Goal: Task Accomplishment & Management: Complete application form

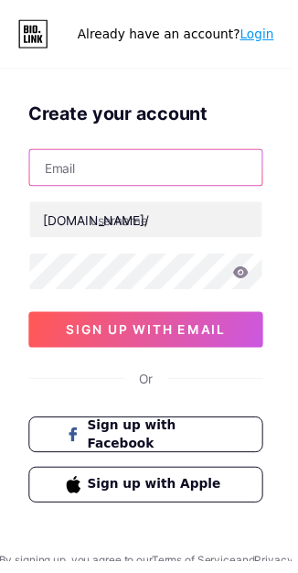
click at [188, 168] on input "text" at bounding box center [149, 171] width 238 height 37
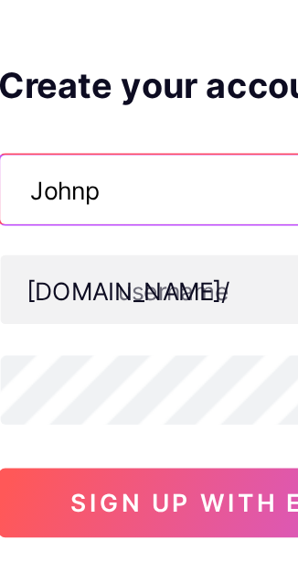
type input "Johnpi"
type input "[PERSON_NAME]"
type input "J"
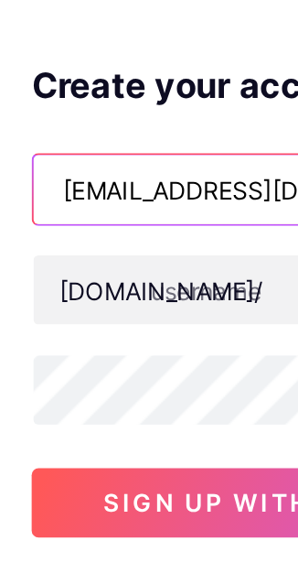
type input "[EMAIL_ADDRESS][DOMAIN_NAME]"
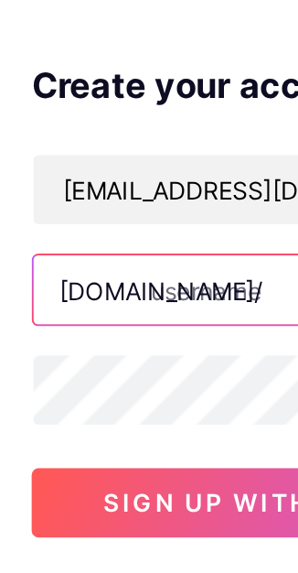
click at [130, 223] on input "text" at bounding box center [149, 224] width 238 height 37
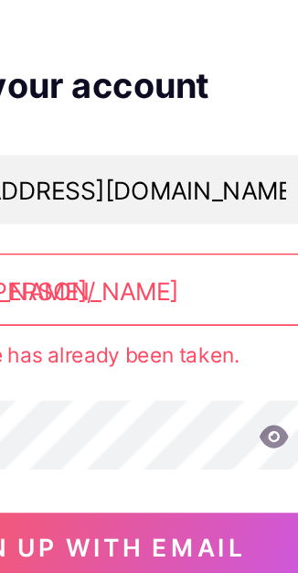
type input "[PERSON_NAME]"
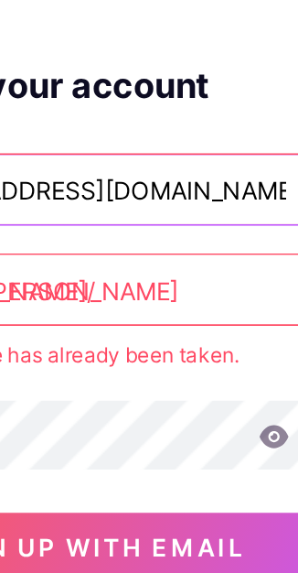
click at [184, 171] on input "[EMAIL_ADDRESS][DOMAIN_NAME]" at bounding box center [149, 171] width 238 height 37
click at [227, 172] on input "[EMAIL_ADDRESS][DOMAIN_NAME]" at bounding box center [149, 171] width 238 height 37
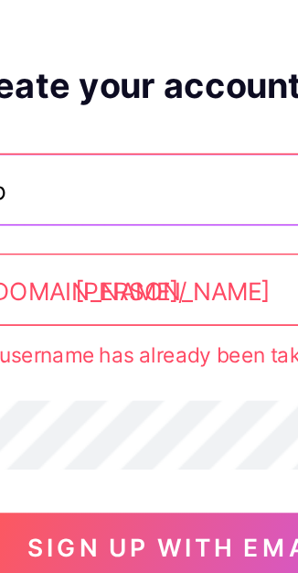
type input "j"
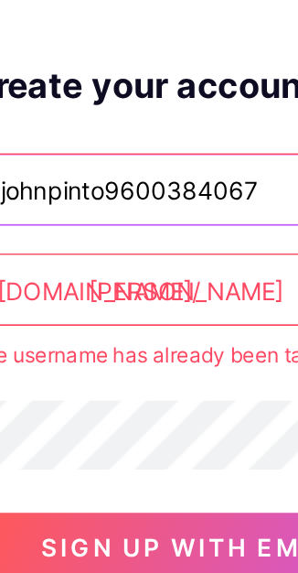
type input "johnpinto9600384067"
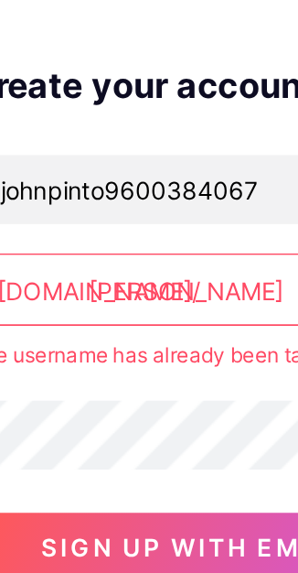
click at [136, 223] on input "john" at bounding box center [149, 224] width 238 height 37
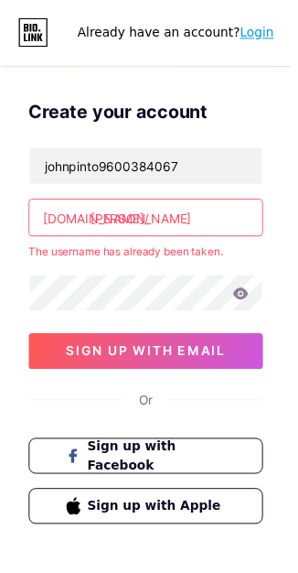
click at [246, 304] on icon at bounding box center [246, 301] width 16 height 13
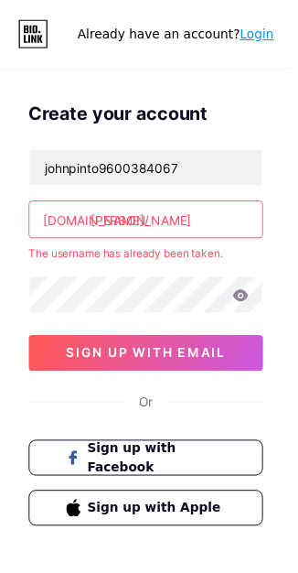
click at [183, 473] on span "Sign up with Facebook" at bounding box center [161, 467] width 142 height 38
click at [150, 468] on span "Sign up with Facebook" at bounding box center [161, 467] width 142 height 38
click at [208, 356] on span "sign up with email" at bounding box center [150, 360] width 164 height 16
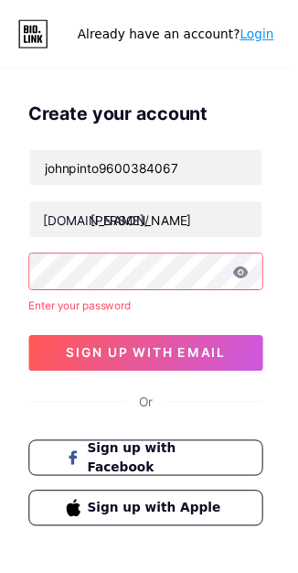
click at [117, 316] on div "Enter your password" at bounding box center [149, 312] width 240 height 16
click at [147, 406] on div "Or" at bounding box center [149, 410] width 15 height 19
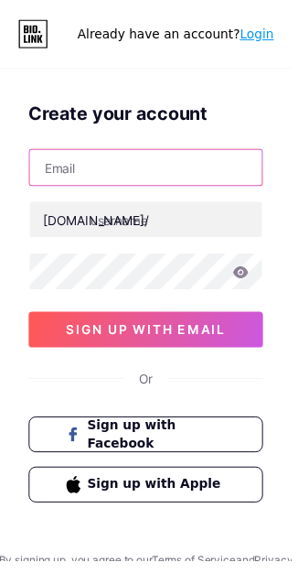
click at [181, 170] on input "text" at bounding box center [149, 171] width 238 height 37
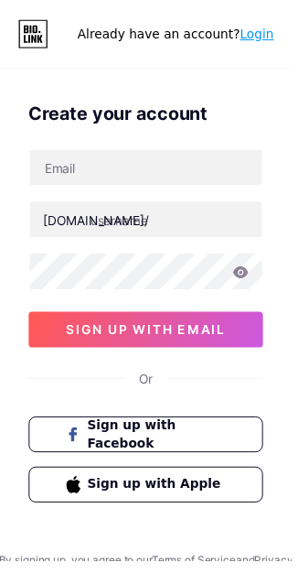
click at [195, 337] on span "sign up with email" at bounding box center [150, 336] width 164 height 16
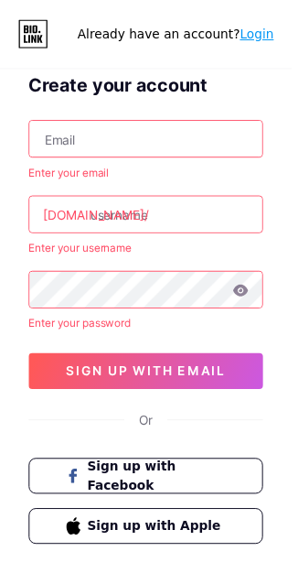
scroll to position [32, 0]
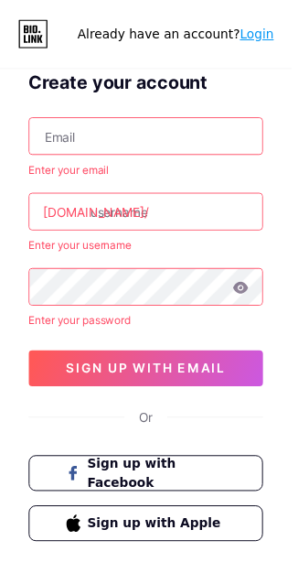
click at [203, 538] on span "Sign up with Apple" at bounding box center [161, 533] width 142 height 19
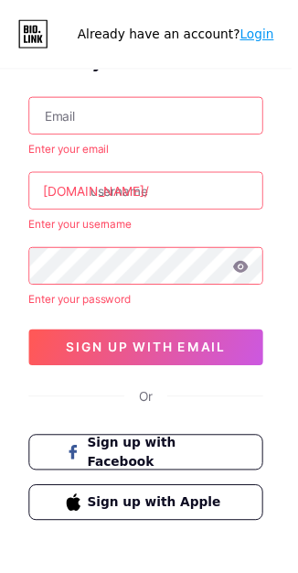
scroll to position [75, 0]
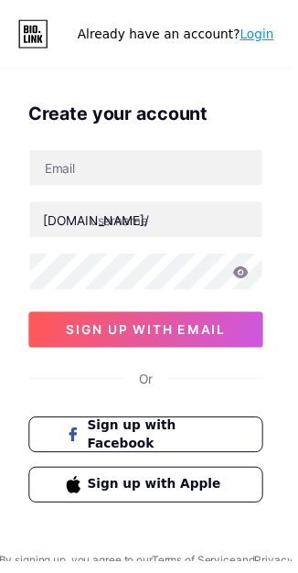
click at [172, 443] on span "Sign up with Facebook" at bounding box center [161, 443] width 142 height 38
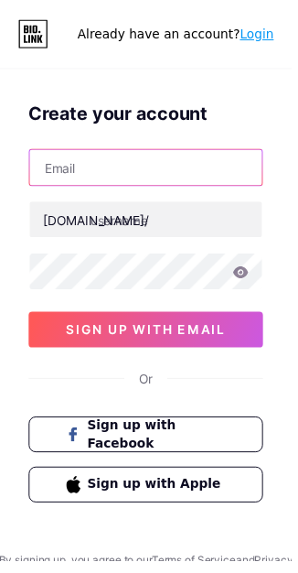
click at [127, 173] on input "text" at bounding box center [149, 171] width 238 height 37
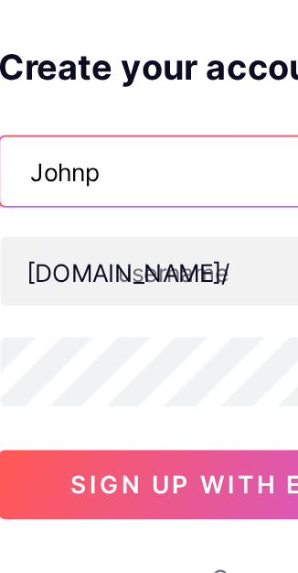
type input "Johnpi"
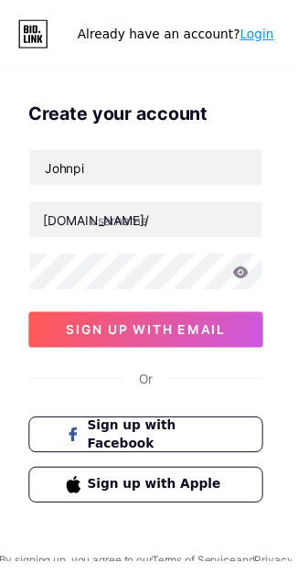
click at [273, 32] on link "Login" at bounding box center [262, 34] width 35 height 15
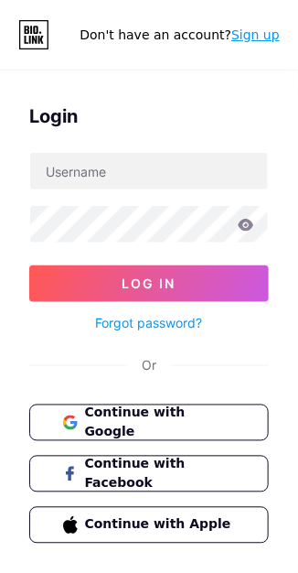
click at [174, 423] on span "Continue with Google" at bounding box center [160, 422] width 151 height 38
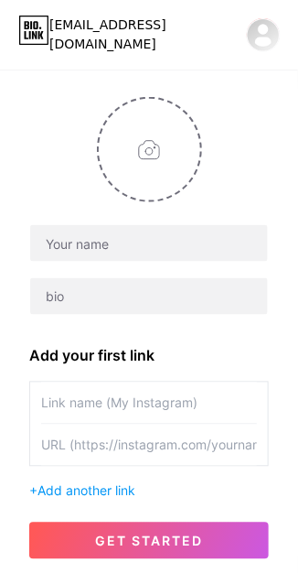
scroll to position [131, 0]
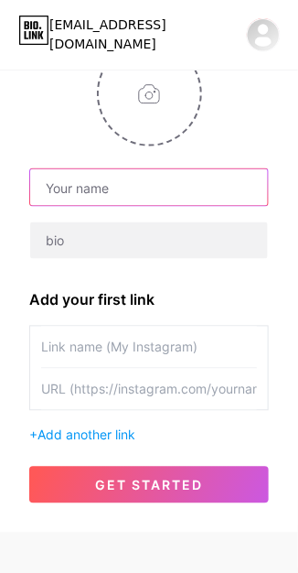
click at [175, 181] on input "text" at bounding box center [149, 187] width 238 height 37
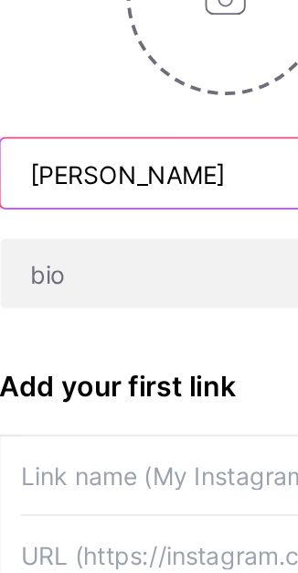
type input "[PERSON_NAME]"
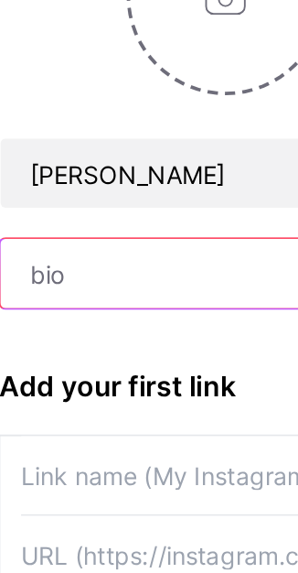
click at [89, 241] on input "text" at bounding box center [149, 240] width 238 height 37
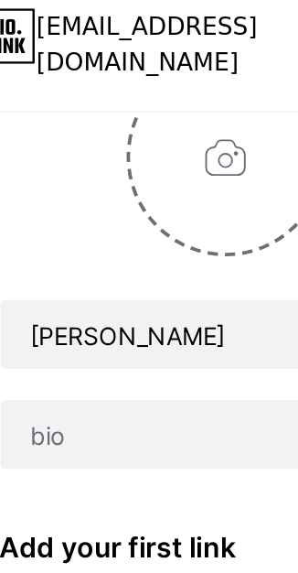
click at [152, 101] on input "file" at bounding box center [150, 94] width 102 height 102
type input "C:\fakepath\1000217249.png"
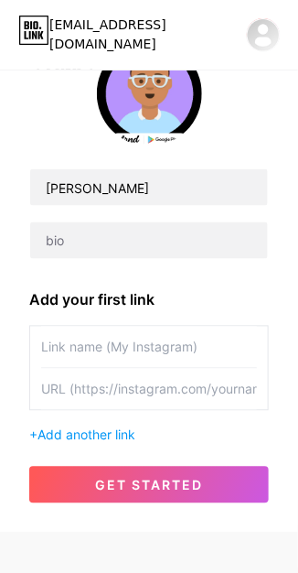
scroll to position [126, 0]
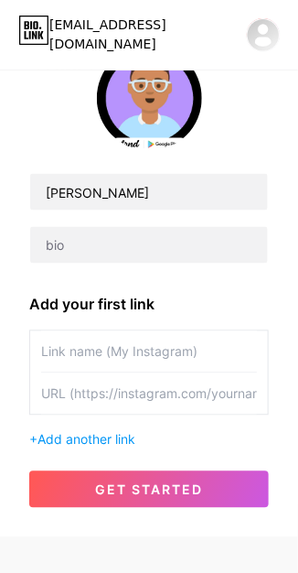
click at [161, 348] on input "text" at bounding box center [149, 351] width 216 height 41
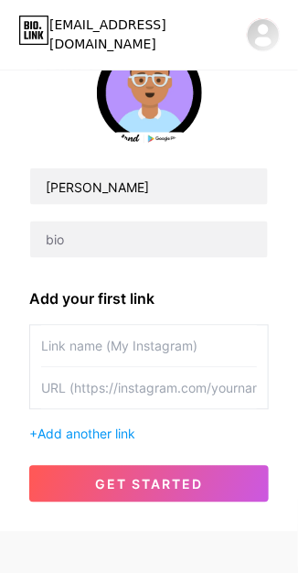
scroll to position [169, 0]
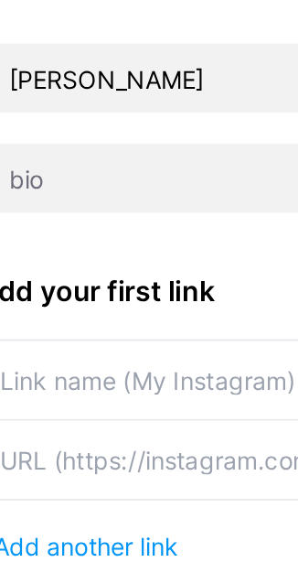
click at [160, 326] on input "text" at bounding box center [149, 346] width 216 height 41
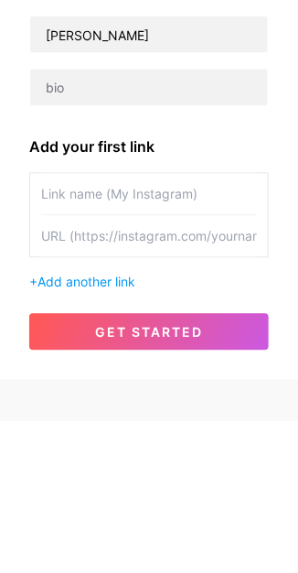
scroll to position [172, 0]
click at [105, 426] on span "Add another link" at bounding box center [87, 434] width 98 height 16
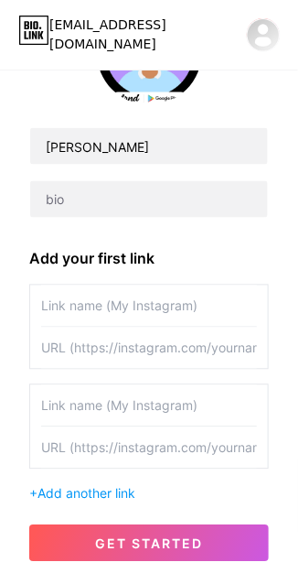
click at [204, 545] on button "get started" at bounding box center [149, 543] width 240 height 37
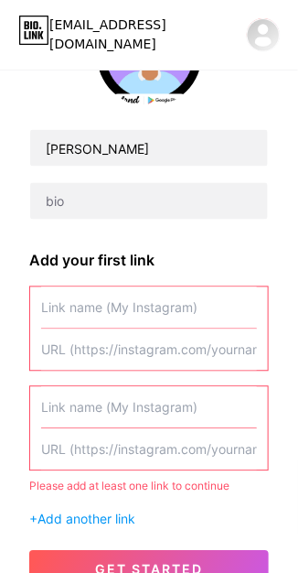
scroll to position [170, 0]
click at [165, 564] on span "get started" at bounding box center [149, 570] width 108 height 16
click at [161, 571] on span "get started" at bounding box center [149, 570] width 108 height 16
click at [168, 569] on span "get started" at bounding box center [149, 570] width 108 height 16
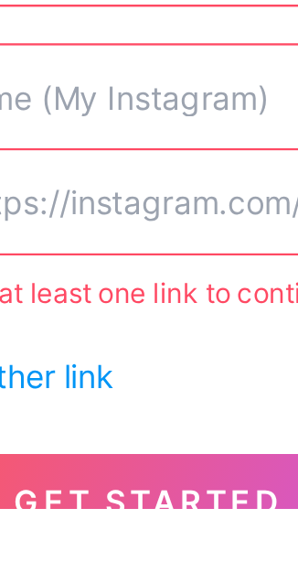
click at [159, 572] on div "John Add your first link Please add at least one link to continue + Add another…" at bounding box center [149, 301] width 298 height 629
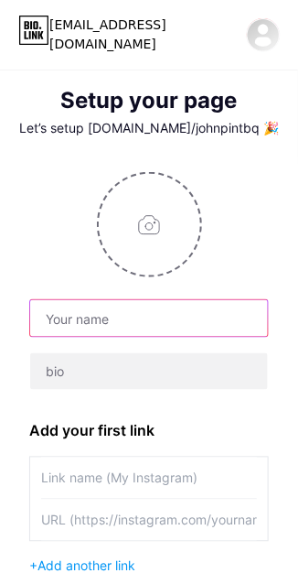
click at [174, 321] on input "text" at bounding box center [149, 318] width 238 height 37
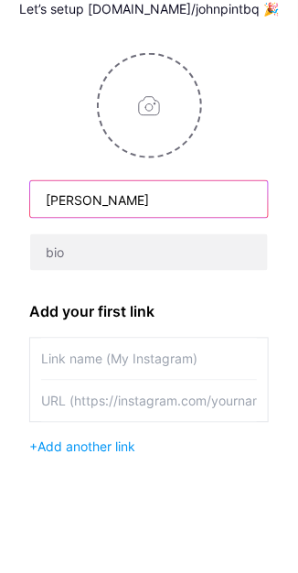
type input "[PERSON_NAME]"
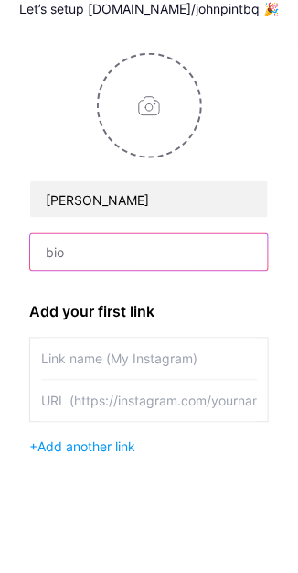
click at [100, 369] on input "text" at bounding box center [149, 371] width 238 height 37
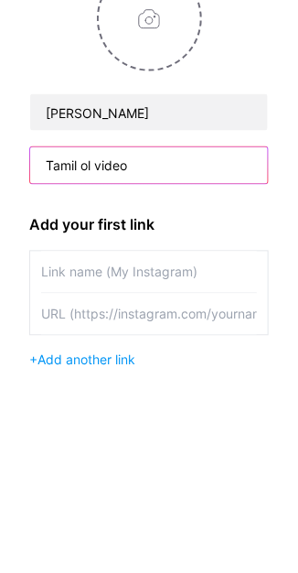
type input "Tamil ol video"
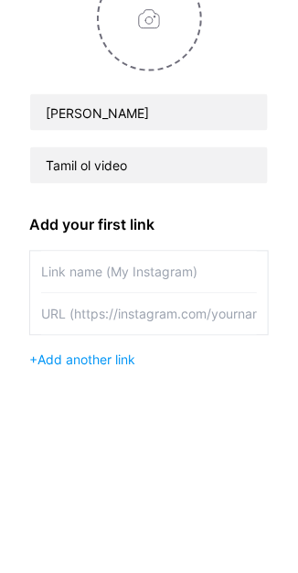
click at [145, 478] on input "text" at bounding box center [149, 477] width 216 height 41
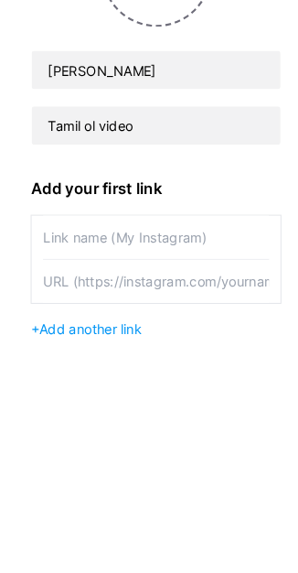
scroll to position [5, 0]
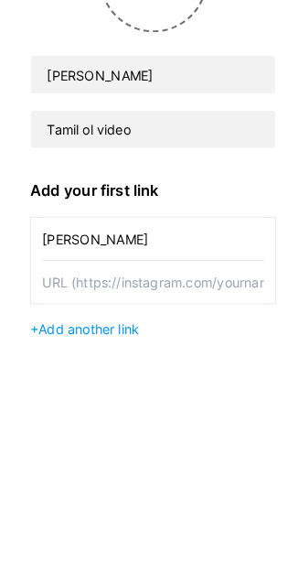
type input "[PERSON_NAME]"
click at [78, 514] on input "text" at bounding box center [149, 514] width 216 height 41
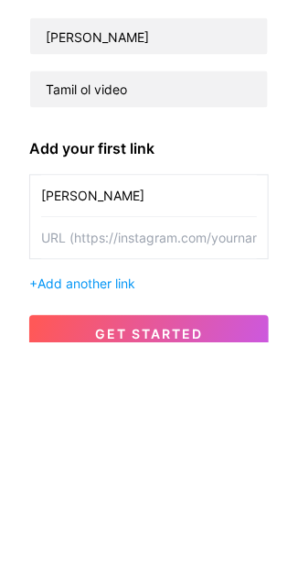
scroll to position [54, 0]
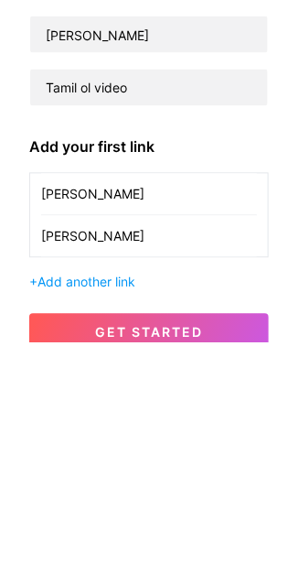
type input "[PERSON_NAME]"
click at [167, 560] on span "get started" at bounding box center [149, 562] width 108 height 16
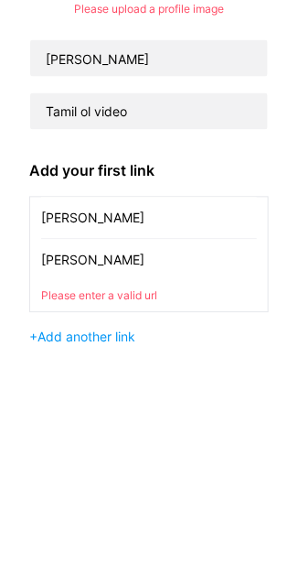
scroll to position [78, 0]
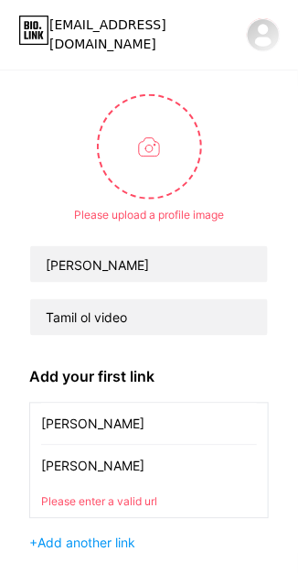
click at [149, 146] on input "file" at bounding box center [150, 147] width 102 height 102
type input "C:\fakepath\1000217249.png"
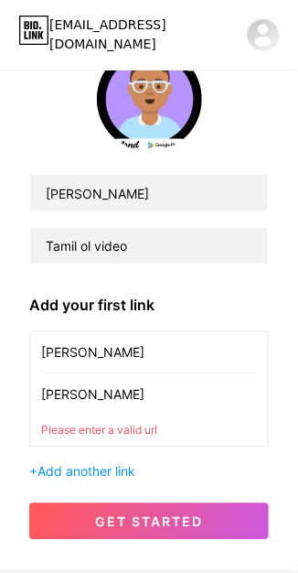
scroll to position [126, 0]
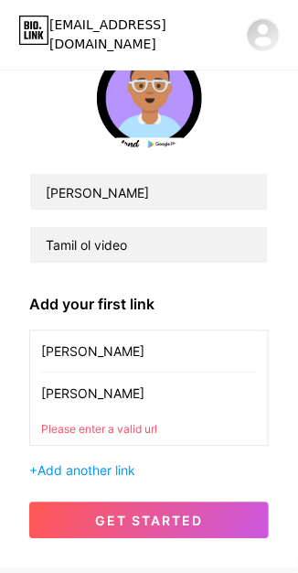
click at [139, 432] on div "Please enter a valid url" at bounding box center [149, 430] width 216 height 16
click at [97, 400] on input "[PERSON_NAME]" at bounding box center [149, 393] width 216 height 41
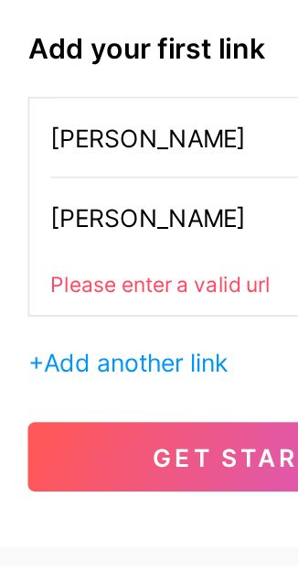
scroll to position [144, 0]
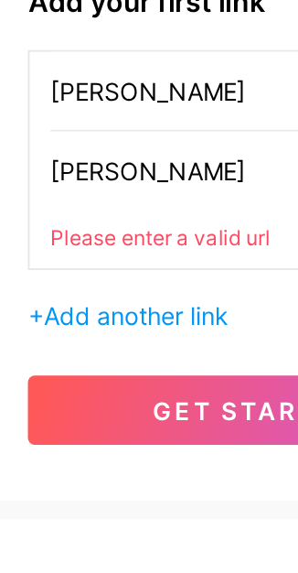
click at [128, 457] on span "Add another link" at bounding box center [87, 465] width 98 height 16
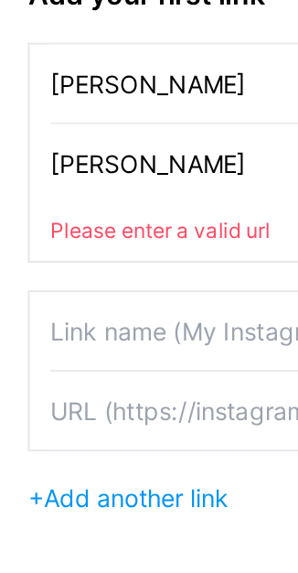
click at [98, 381] on input "[PERSON_NAME]" at bounding box center [149, 376] width 216 height 41
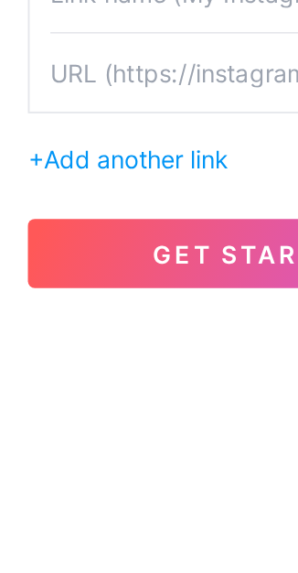
click at [137, 528] on span "get started" at bounding box center [149, 527] width 108 height 16
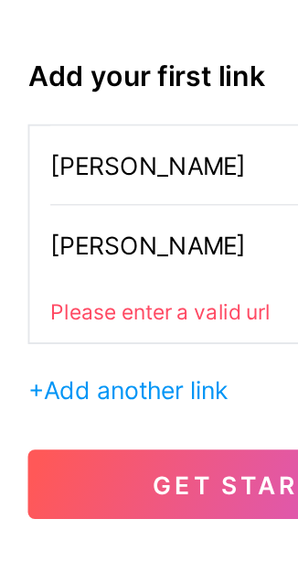
click at [72, 397] on input "[PERSON_NAME]" at bounding box center [149, 399] width 216 height 41
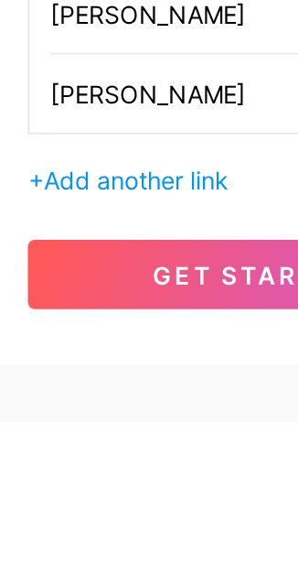
click at [134, 495] on span "get started" at bounding box center [149, 496] width 108 height 16
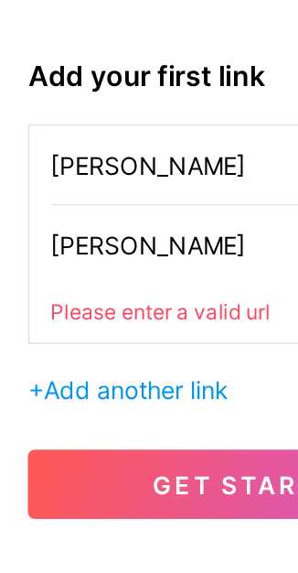
click at [133, 527] on span "get started" at bounding box center [149, 527] width 108 height 16
click at [105, 435] on div "Please enter a valid url" at bounding box center [149, 435] width 216 height 16
click at [117, 406] on input "[PERSON_NAME]" at bounding box center [149, 399] width 216 height 41
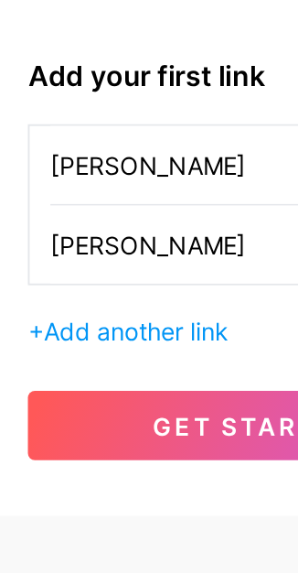
click at [100, 401] on input "[PERSON_NAME]" at bounding box center [149, 399] width 216 height 41
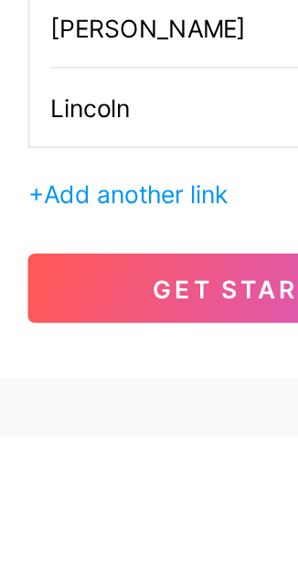
click at [126, 499] on span "get started" at bounding box center [149, 496] width 108 height 16
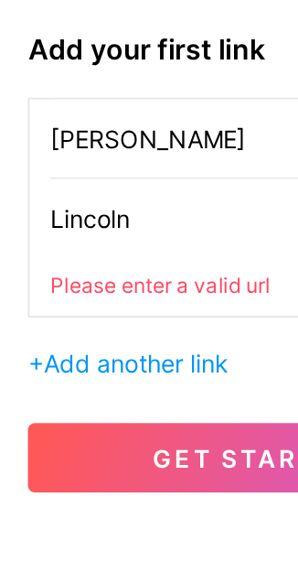
scroll to position [131, 0]
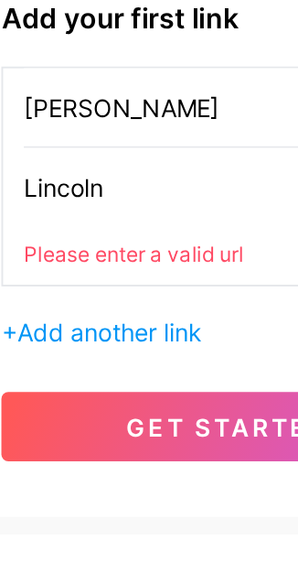
click at [106, 389] on input "Lincoln" at bounding box center [149, 389] width 216 height 41
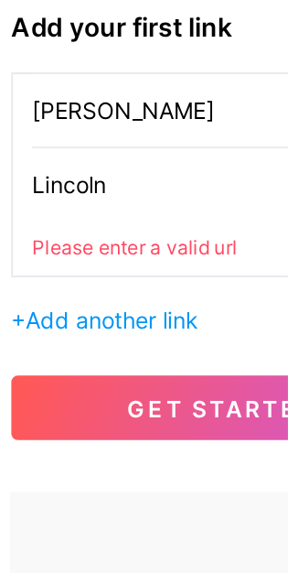
scroll to position [147, 0]
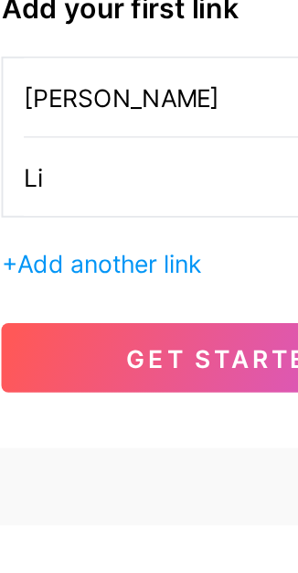
type input "L"
type input "Internet"
click at [142, 477] on span "get started" at bounding box center [149, 485] width 108 height 16
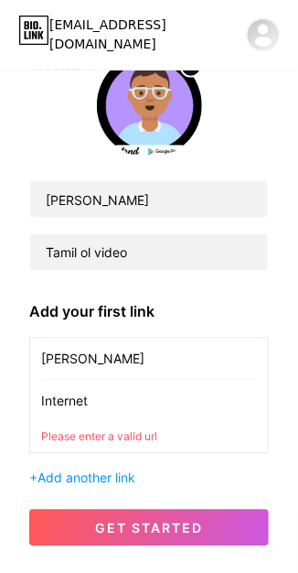
scroll to position [111, 0]
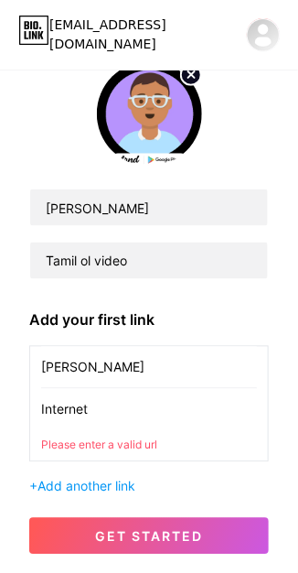
click at [98, 488] on span "Add another link" at bounding box center [87, 486] width 98 height 16
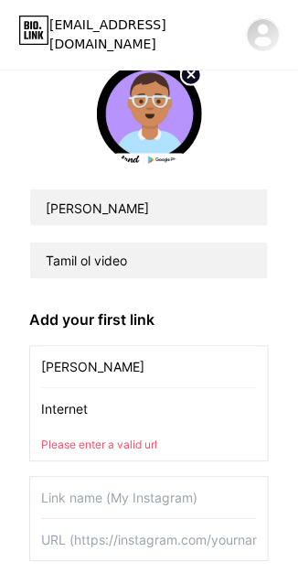
scroll to position [177, 0]
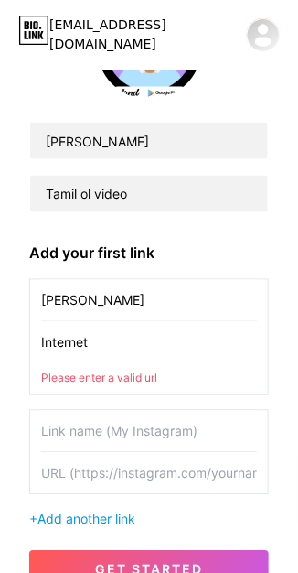
click at [103, 525] on span "Add another link" at bounding box center [87, 519] width 98 height 16
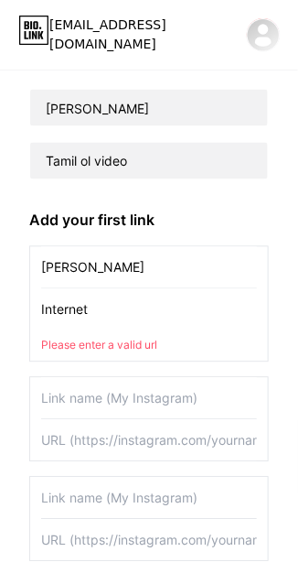
scroll to position [277, 0]
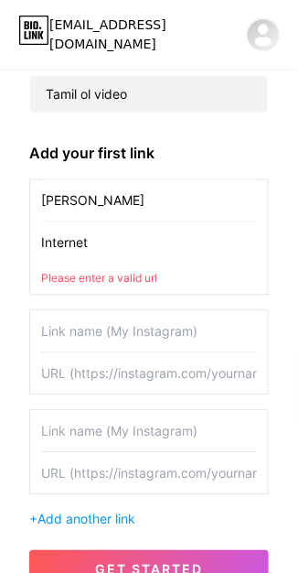
click at [113, 521] on span "Add another link" at bounding box center [87, 519] width 98 height 16
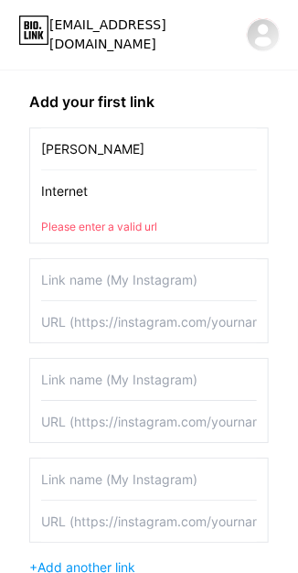
scroll to position [377, 0]
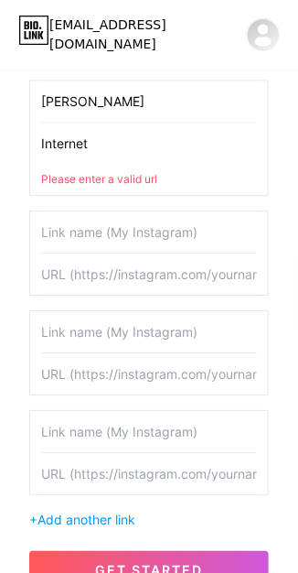
click at [273, 41] on img at bounding box center [263, 34] width 35 height 35
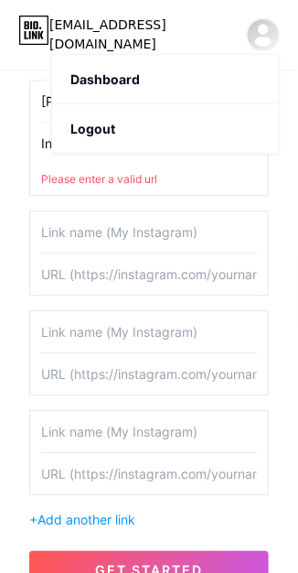
click at [136, 83] on link "Dashboard" at bounding box center [165, 79] width 227 height 49
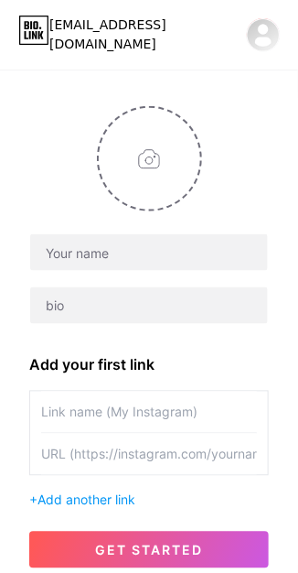
scroll to position [131, 0]
